Goal: Information Seeking & Learning: Learn about a topic

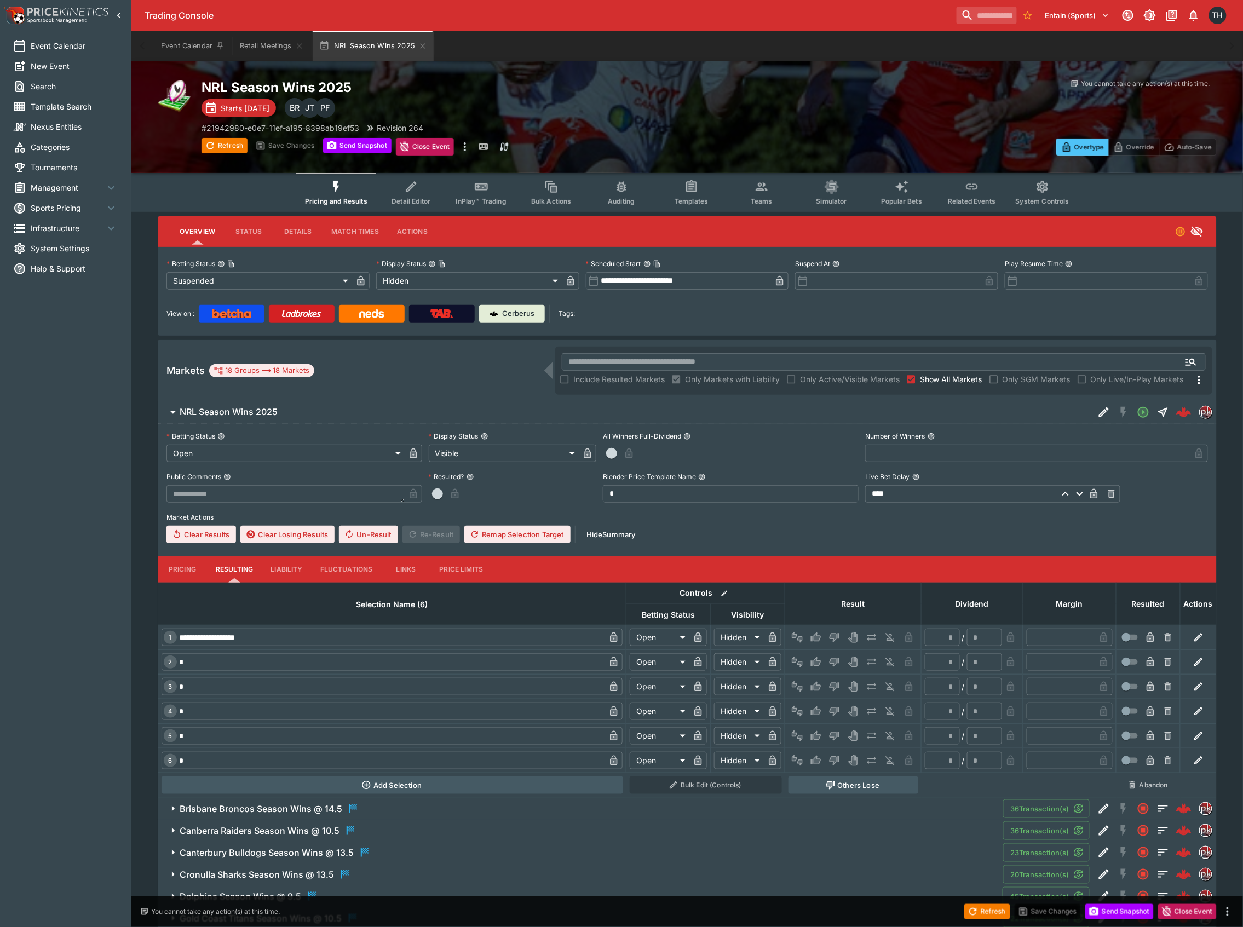
click at [450, 404] on button "NRL Season Wins 2025" at bounding box center [626, 413] width 937 height 22
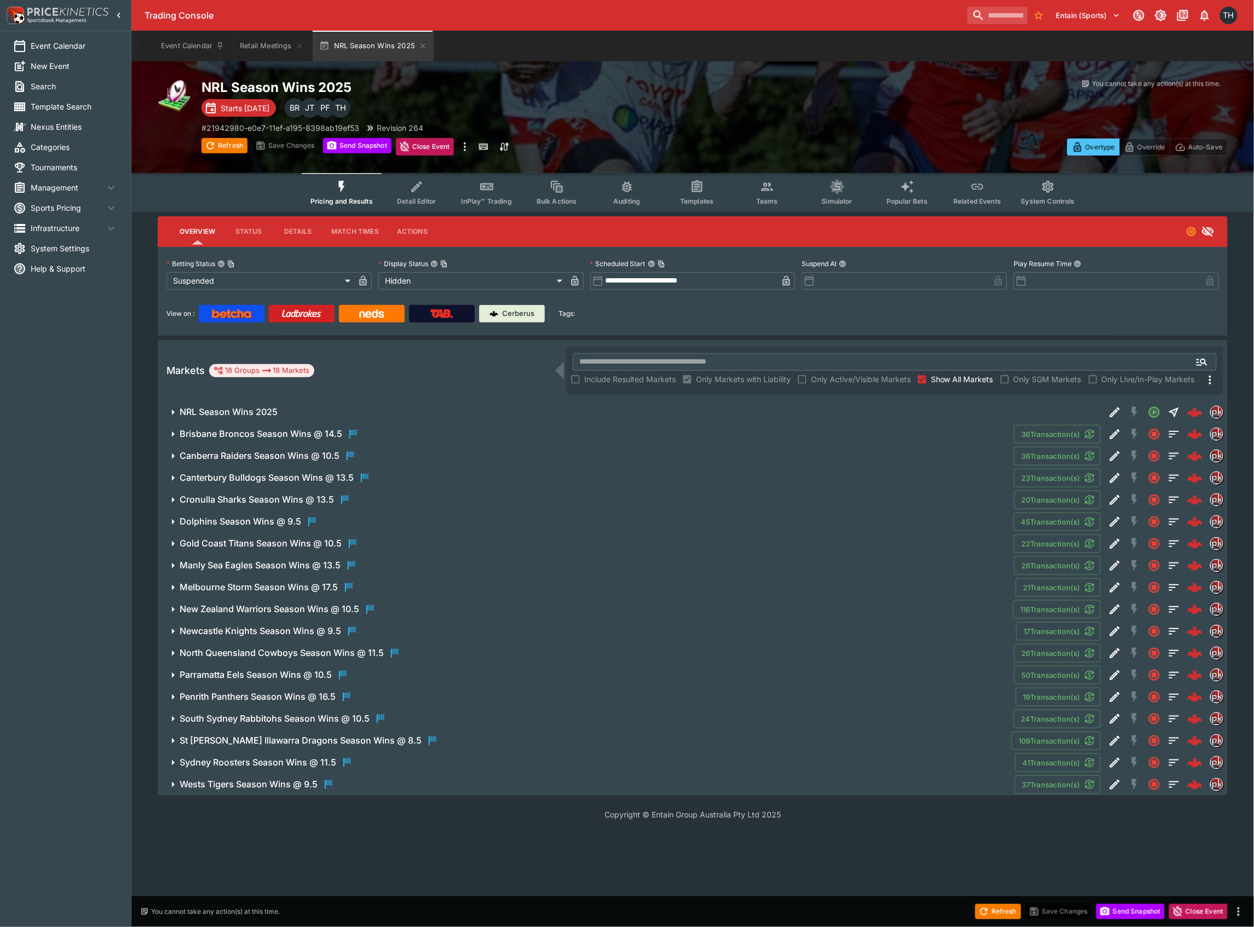
drag, startPoint x: 957, startPoint y: 393, endPoint x: 964, endPoint y: 377, distance: 16.7
click at [957, 392] on div "​ Include Resulted Markets Only Markets with Liability Only Active/Visible Mark…" at bounding box center [894, 371] width 657 height 48
click at [964, 377] on span "Show All Markets" at bounding box center [962, 380] width 62 height 12
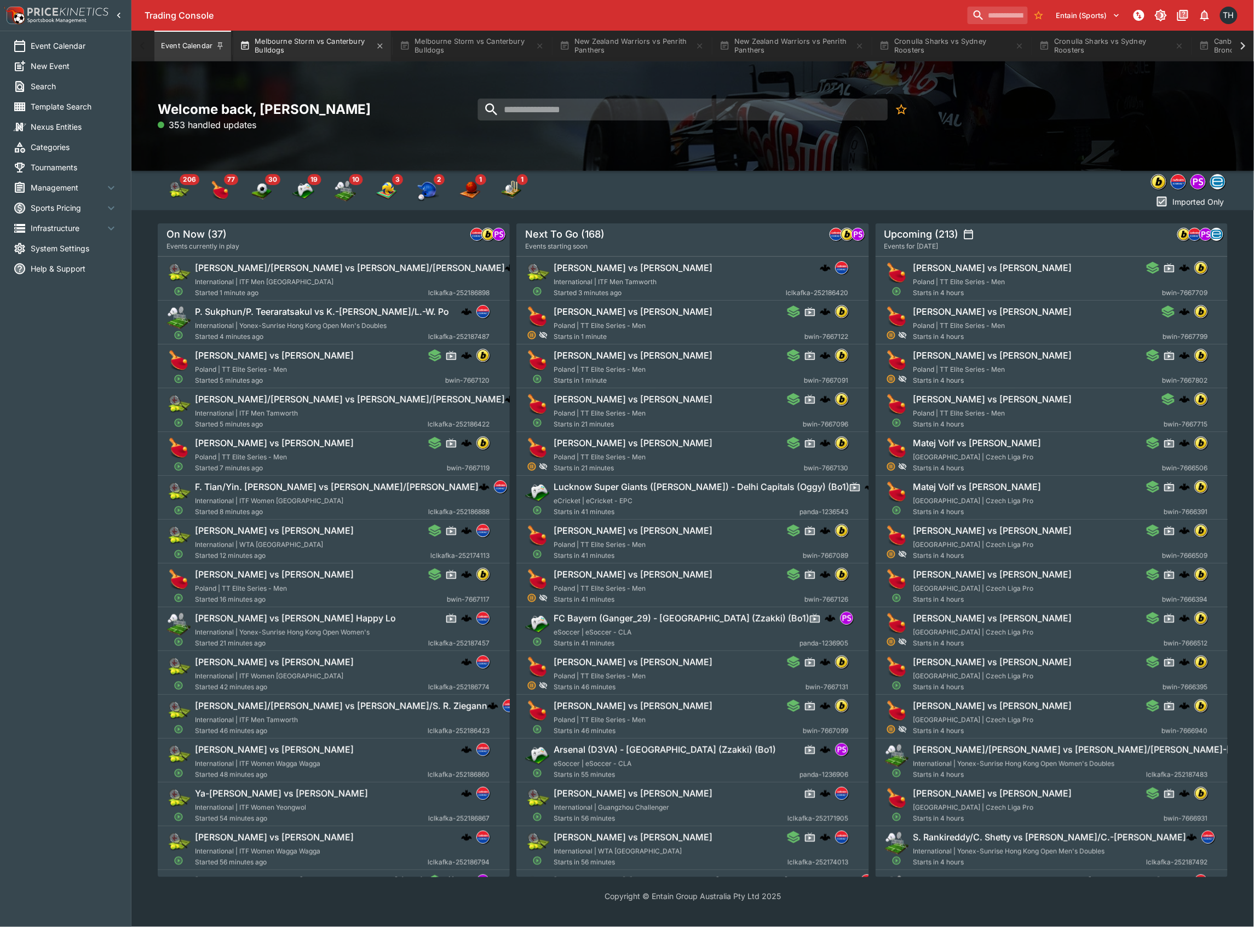
click at [287, 47] on button "Melbourne Storm vs Canterbury Bulldogs" at bounding box center [312, 46] width 158 height 31
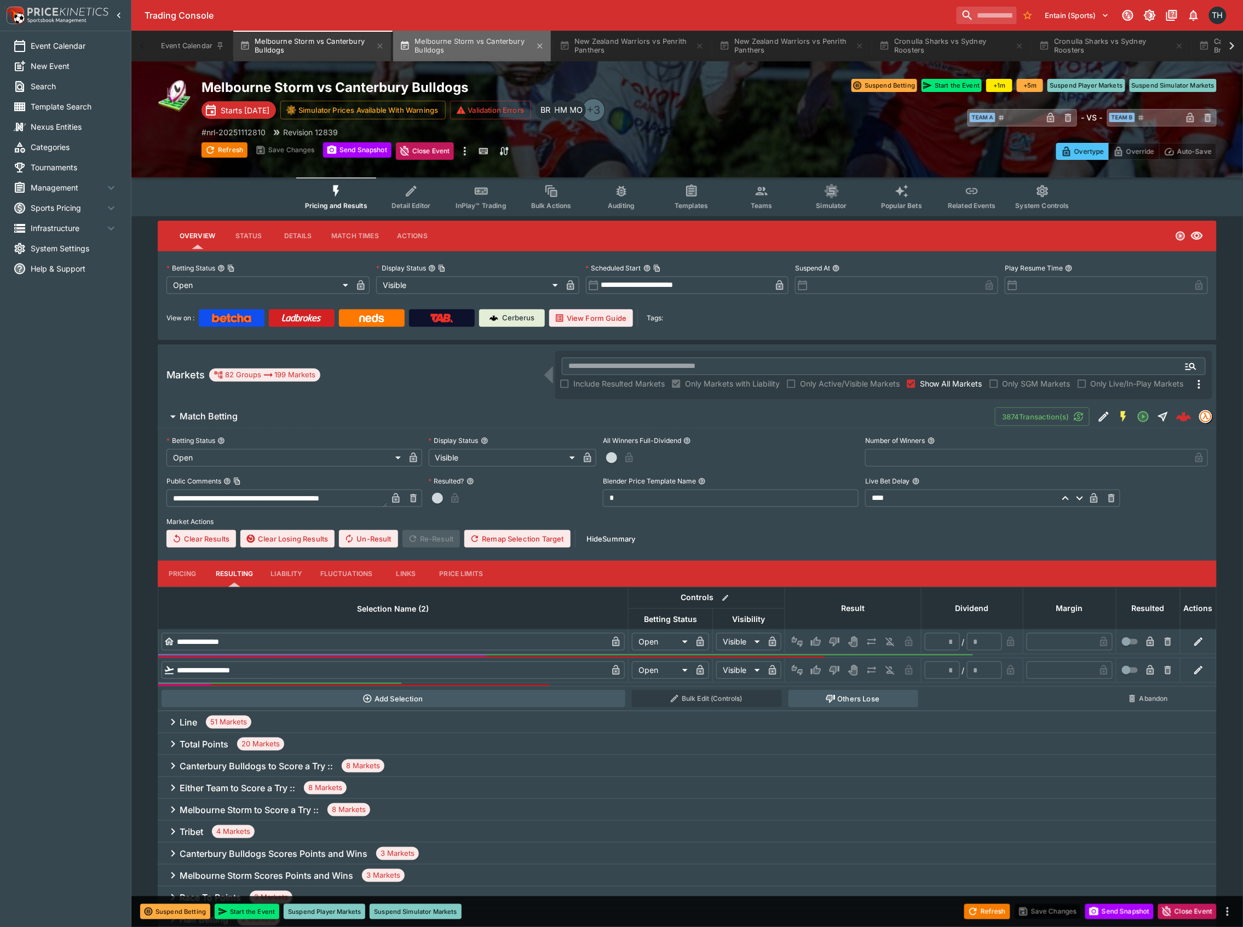
click at [468, 42] on button "Melbourne Storm vs Canterbury Bulldogs" at bounding box center [472, 46] width 158 height 31
